Goal: Transaction & Acquisition: Purchase product/service

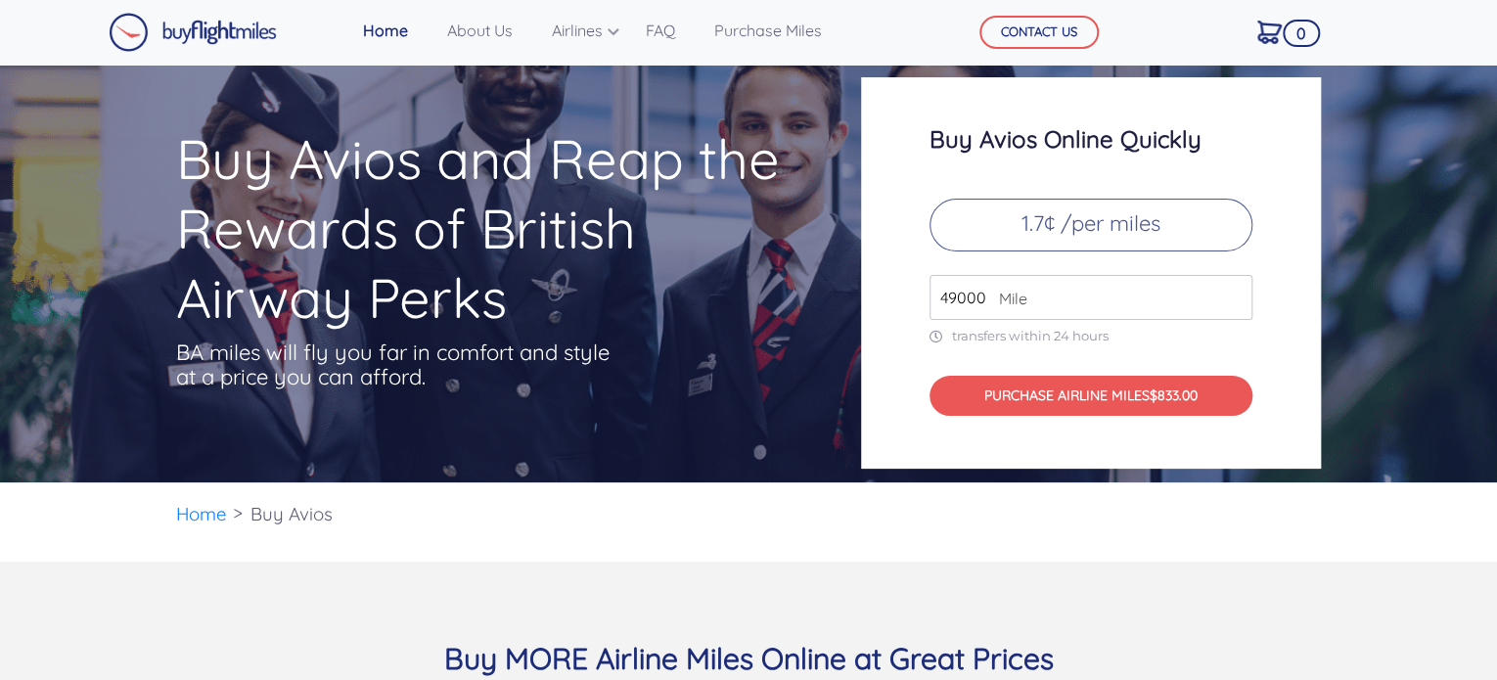
click at [961, 293] on input "49000" at bounding box center [1090, 297] width 323 height 45
click at [1239, 291] on input "50000" at bounding box center [1090, 297] width 323 height 45
click at [1238, 291] on input "51000" at bounding box center [1090, 297] width 323 height 45
click at [1238, 291] on input "52000" at bounding box center [1090, 297] width 323 height 45
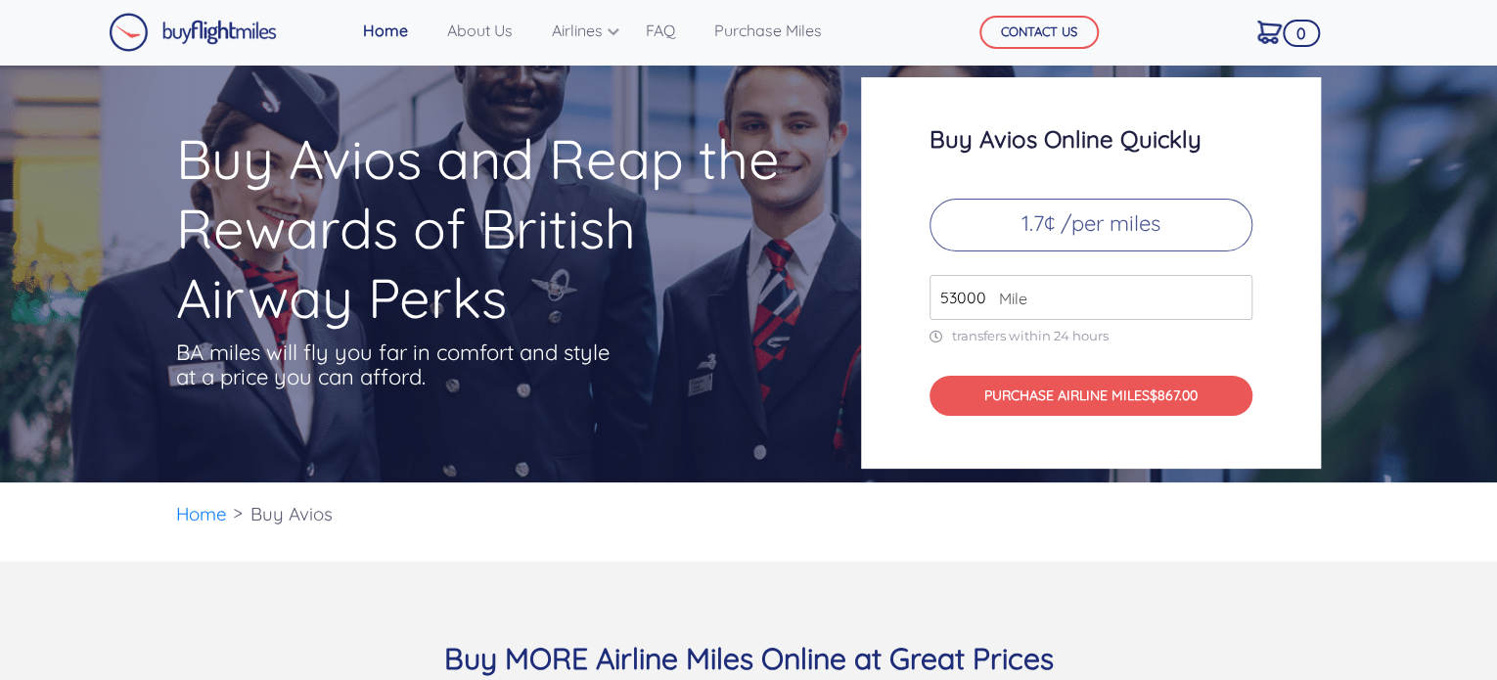
click at [1238, 291] on input "53000" at bounding box center [1090, 297] width 323 height 45
click at [1238, 291] on input "54000" at bounding box center [1090, 297] width 323 height 45
click at [1238, 291] on input "55000" at bounding box center [1090, 297] width 323 height 45
click at [1238, 291] on input "56000" at bounding box center [1090, 297] width 323 height 45
click at [1238, 291] on input "57000" at bounding box center [1090, 297] width 323 height 45
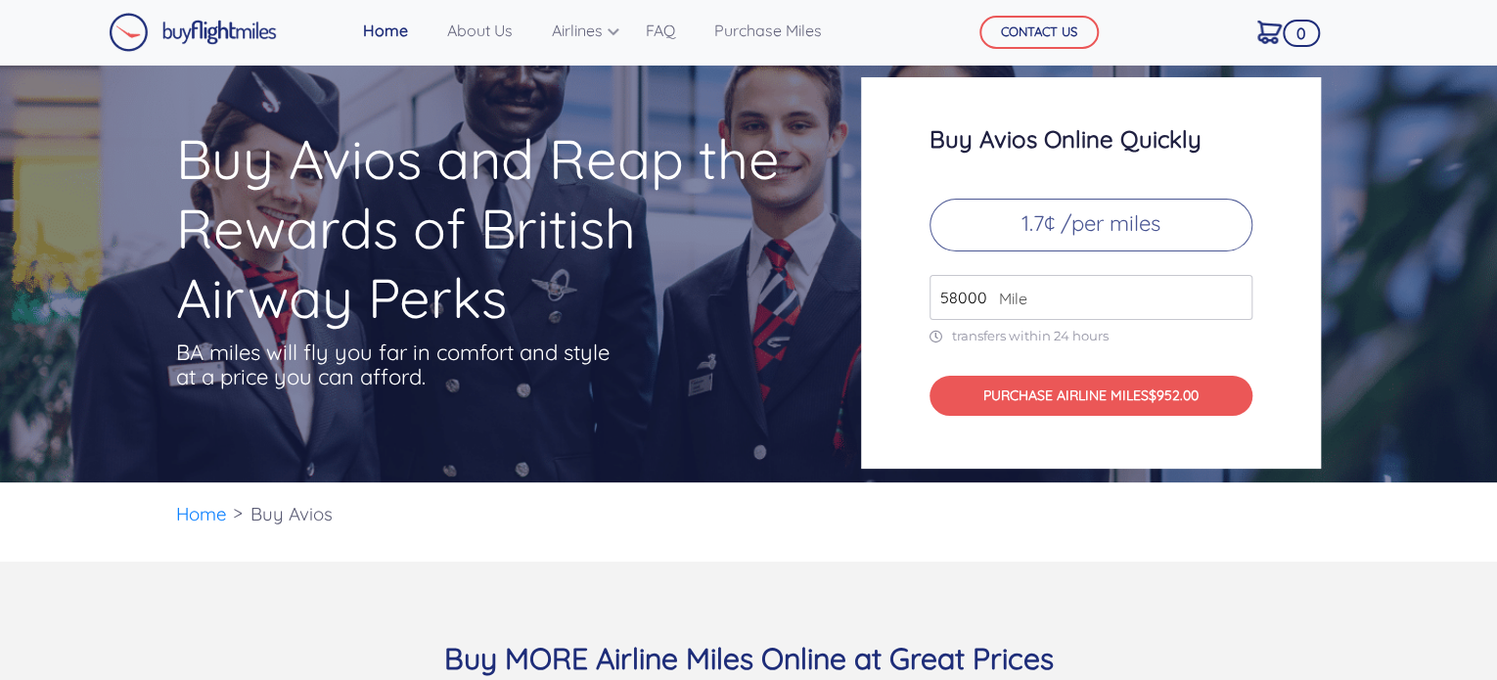
click at [1238, 291] on input "58000" at bounding box center [1090, 297] width 323 height 45
click at [1238, 291] on input "59000" at bounding box center [1090, 297] width 323 height 45
click at [1238, 291] on input "60000" at bounding box center [1090, 297] width 323 height 45
click at [1238, 291] on input "61000" at bounding box center [1090, 297] width 323 height 45
click at [1238, 291] on input "62000" at bounding box center [1090, 297] width 323 height 45
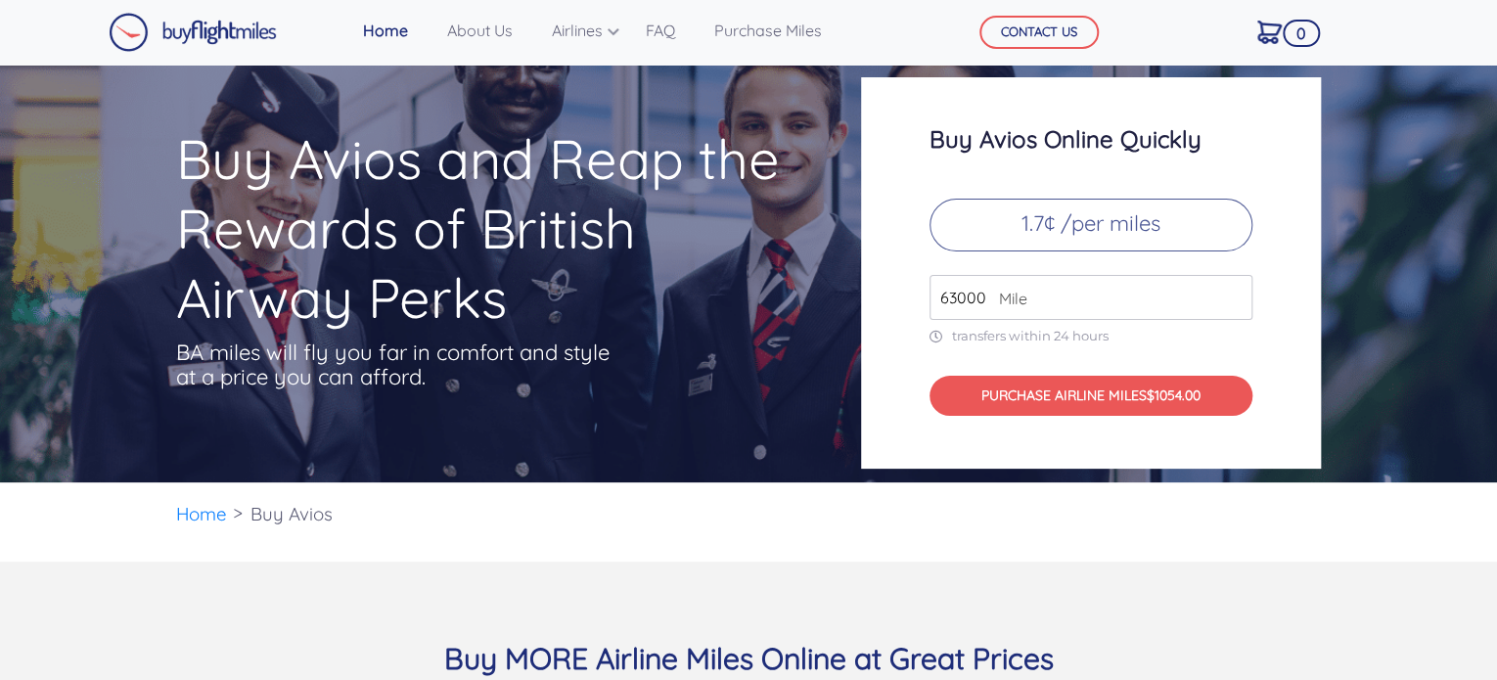
click at [1238, 291] on input "63000" at bounding box center [1090, 297] width 323 height 45
click at [1238, 291] on input "64000" at bounding box center [1090, 297] width 323 height 45
click at [1238, 291] on input "65000" at bounding box center [1090, 297] width 323 height 45
click at [1238, 291] on input "66000" at bounding box center [1090, 297] width 323 height 45
click at [1238, 291] on input "67000" at bounding box center [1090, 297] width 323 height 45
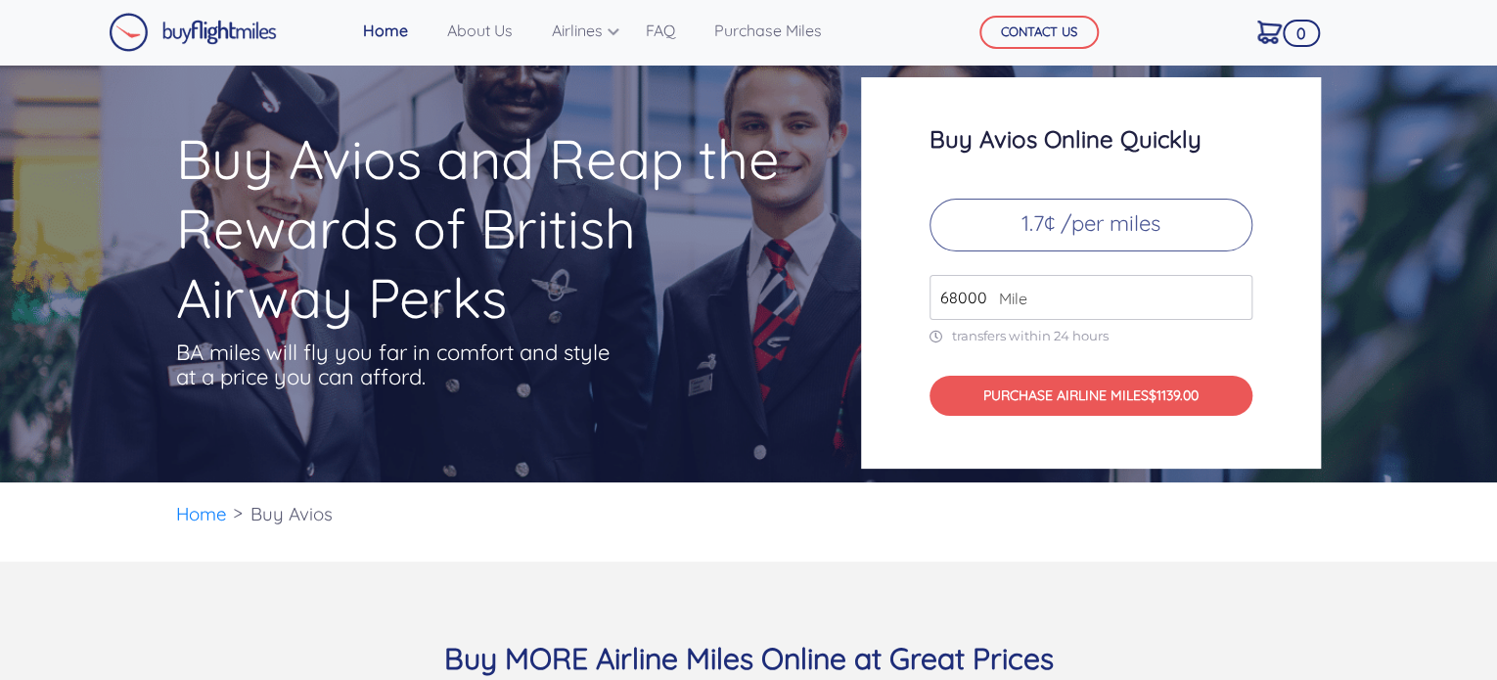
click at [1238, 291] on input "68000" at bounding box center [1090, 297] width 323 height 45
click at [1238, 291] on input "69000" at bounding box center [1090, 297] width 323 height 45
type input "70000"
click at [1238, 291] on input "70000" at bounding box center [1090, 297] width 323 height 45
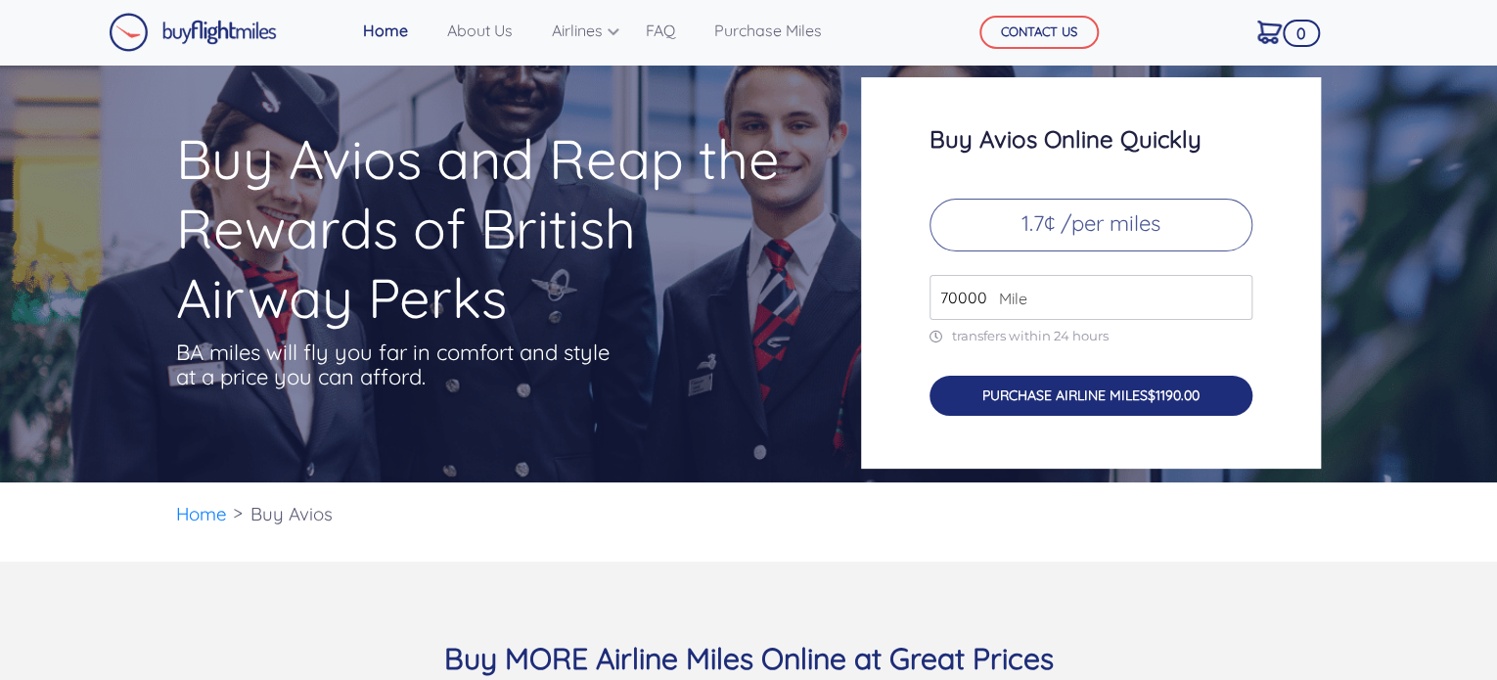
click at [1135, 400] on button "PURCHASE AIRLINE MILES $1190.00" at bounding box center [1090, 396] width 323 height 40
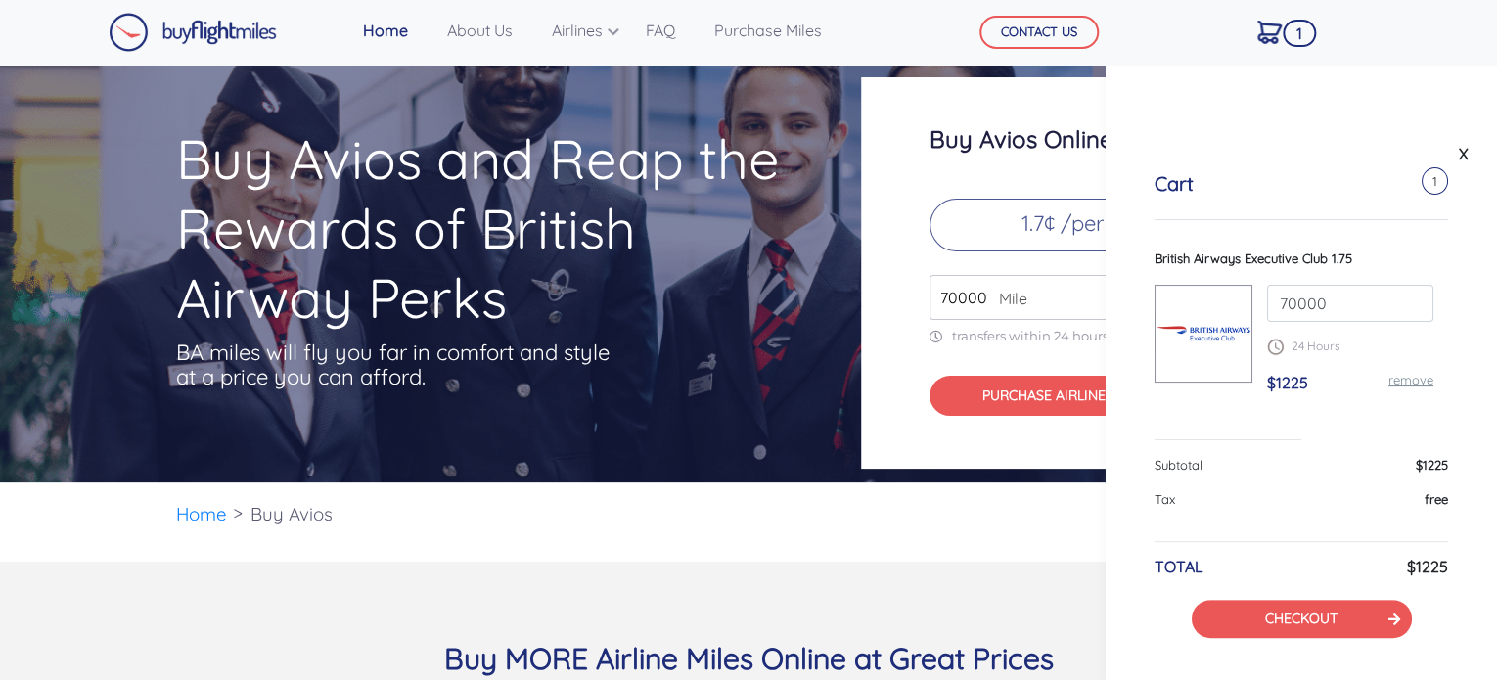
click at [683, 446] on div "Buy Avios and Reap the Rewards of British Airway Perks BA miles will fly you fa…" at bounding box center [503, 296] width 685 height 344
click at [689, 519] on ul "Home Buy Avios" at bounding box center [748, 514] width 1145 height 64
click at [1458, 159] on link "X" at bounding box center [1464, 153] width 20 height 29
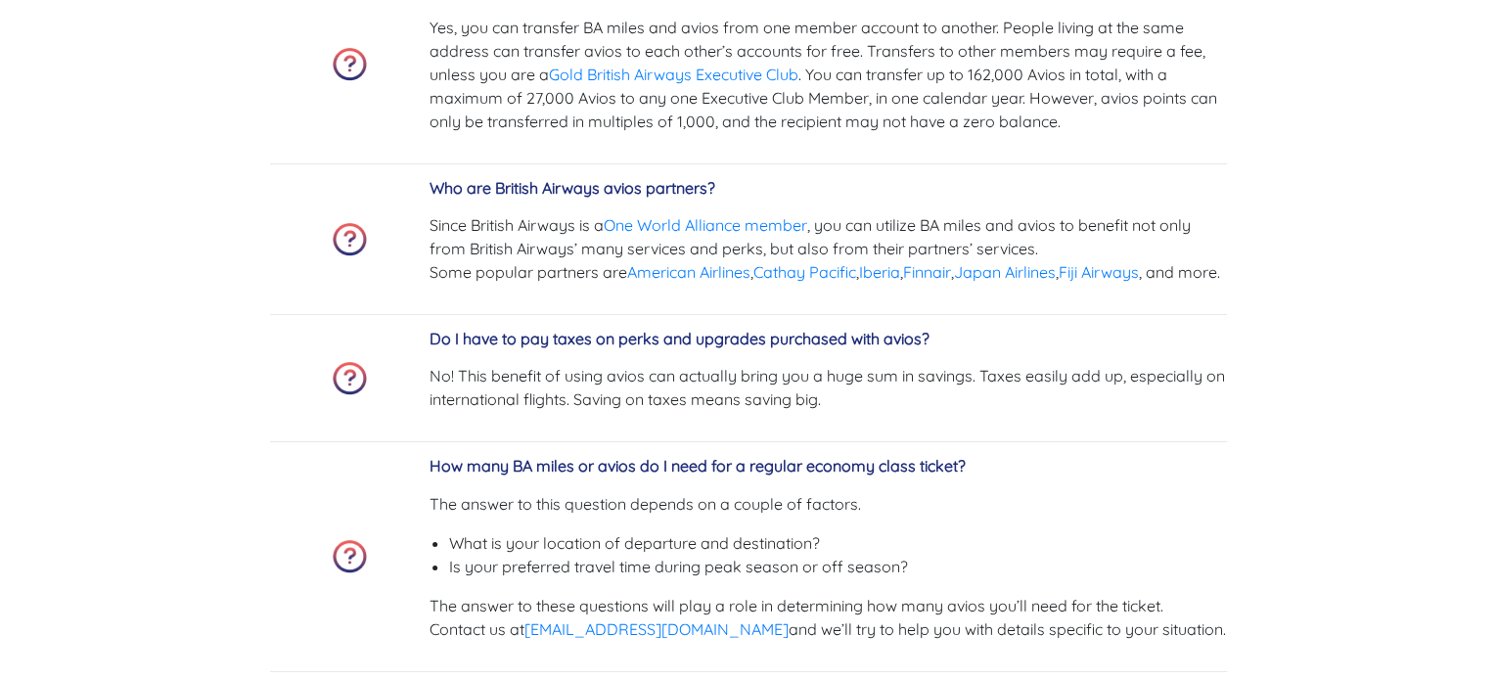
scroll to position [7337, 0]
